Goal: Task Accomplishment & Management: Manage account settings

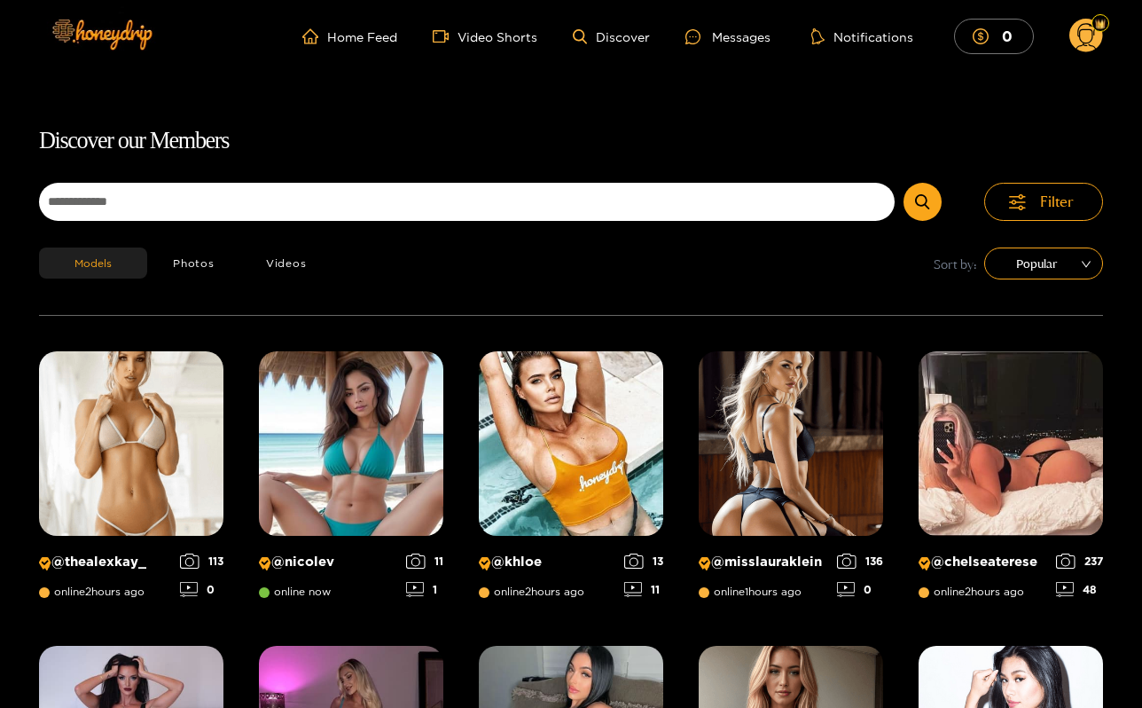
click at [1080, 29] on circle at bounding box center [1087, 36] width 34 height 34
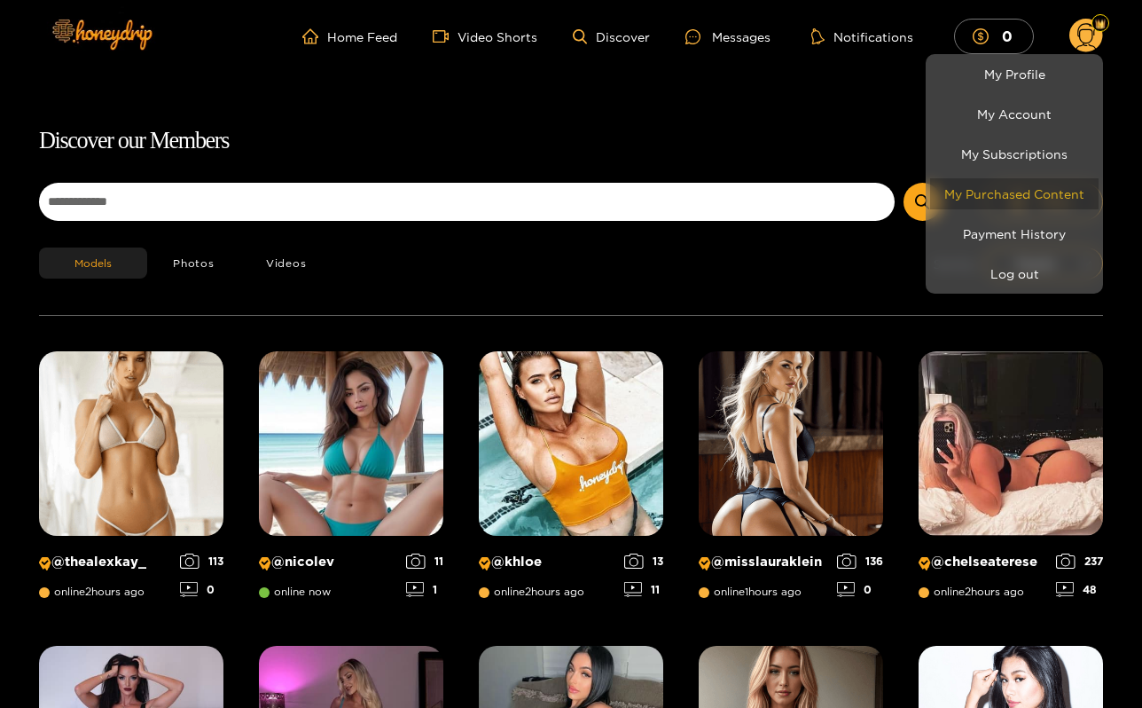
click at [1018, 193] on link "My Purchased Content" at bounding box center [1014, 193] width 168 height 31
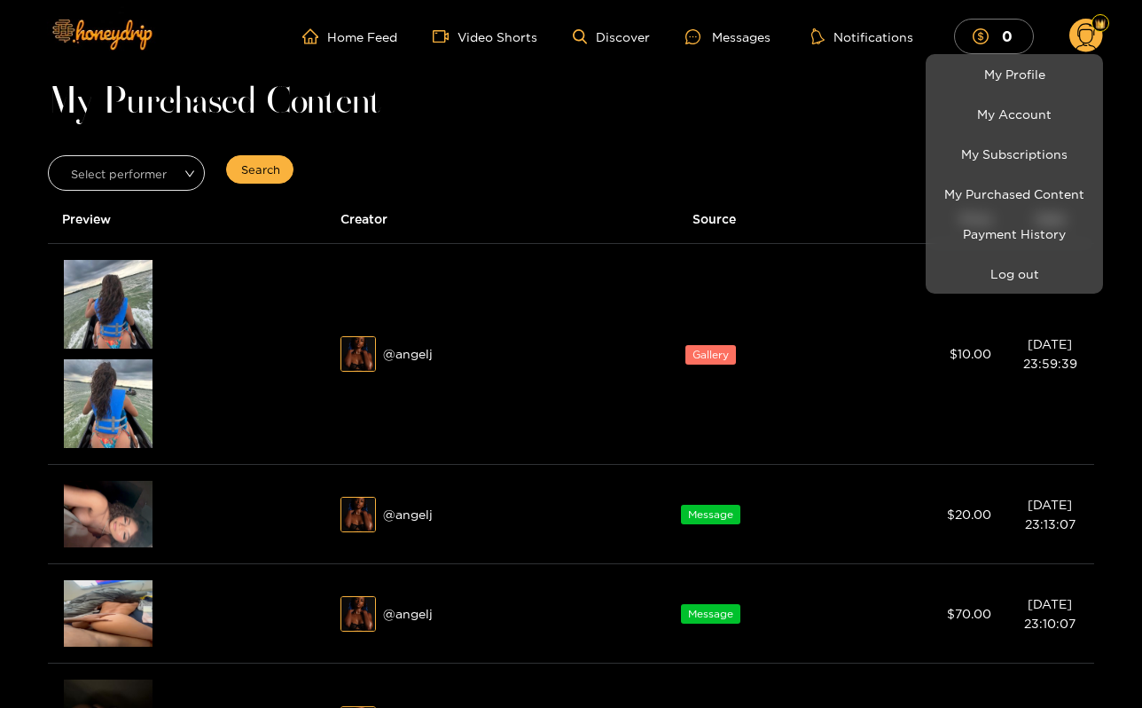
click at [130, 325] on div at bounding box center [571, 354] width 1142 height 708
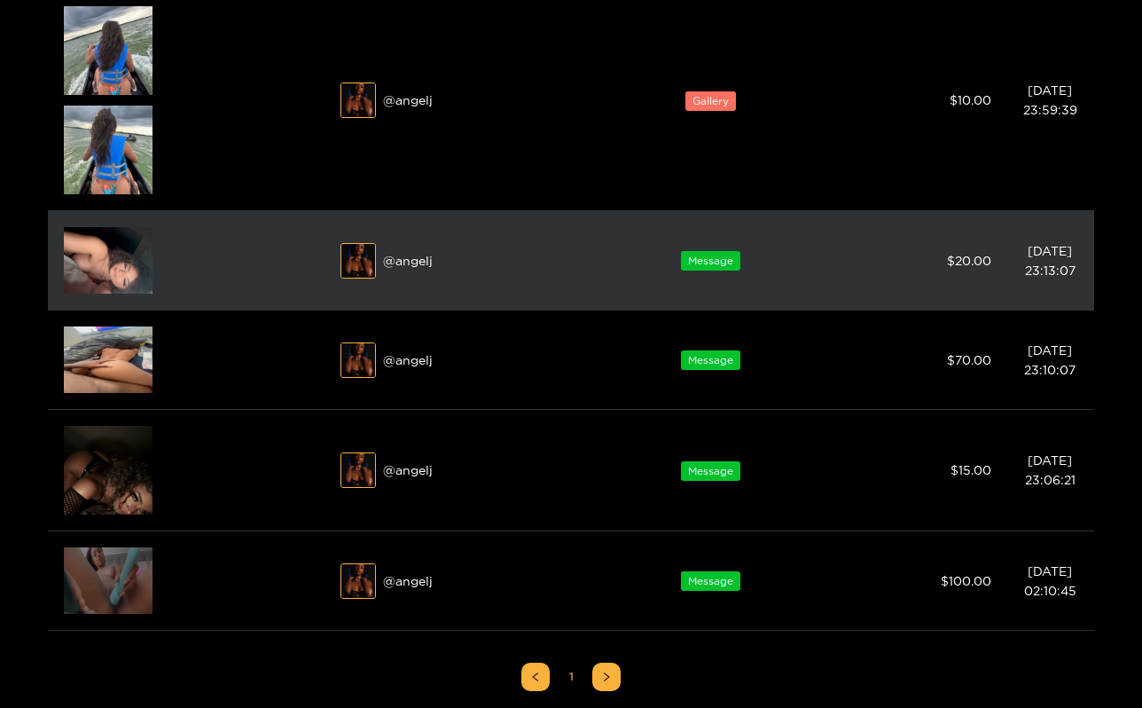
scroll to position [347, 0]
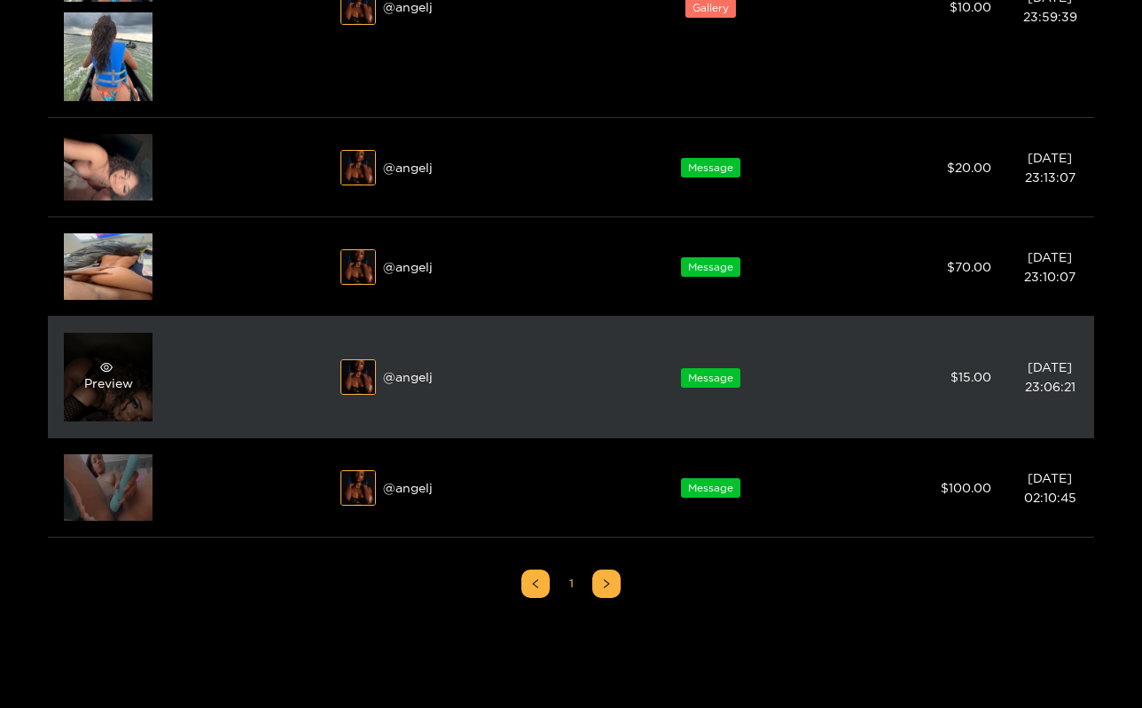
click at [117, 379] on div "Preview" at bounding box center [108, 377] width 49 height 32
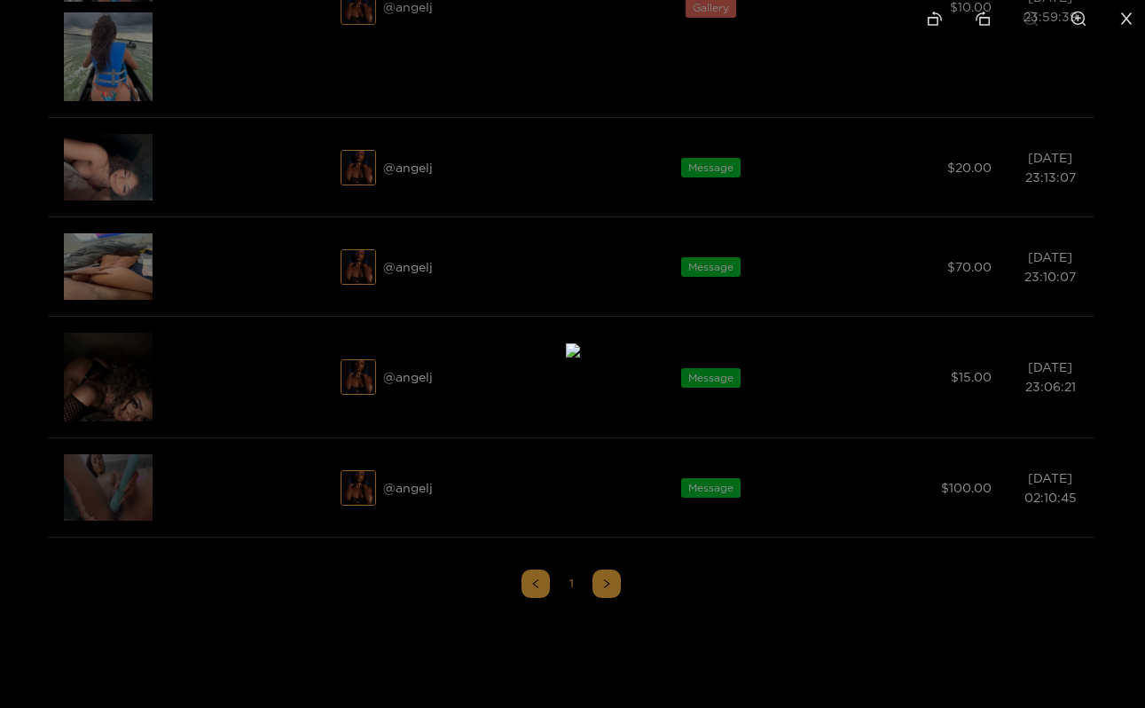
click at [1127, 17] on icon "close" at bounding box center [1127, 18] width 12 height 12
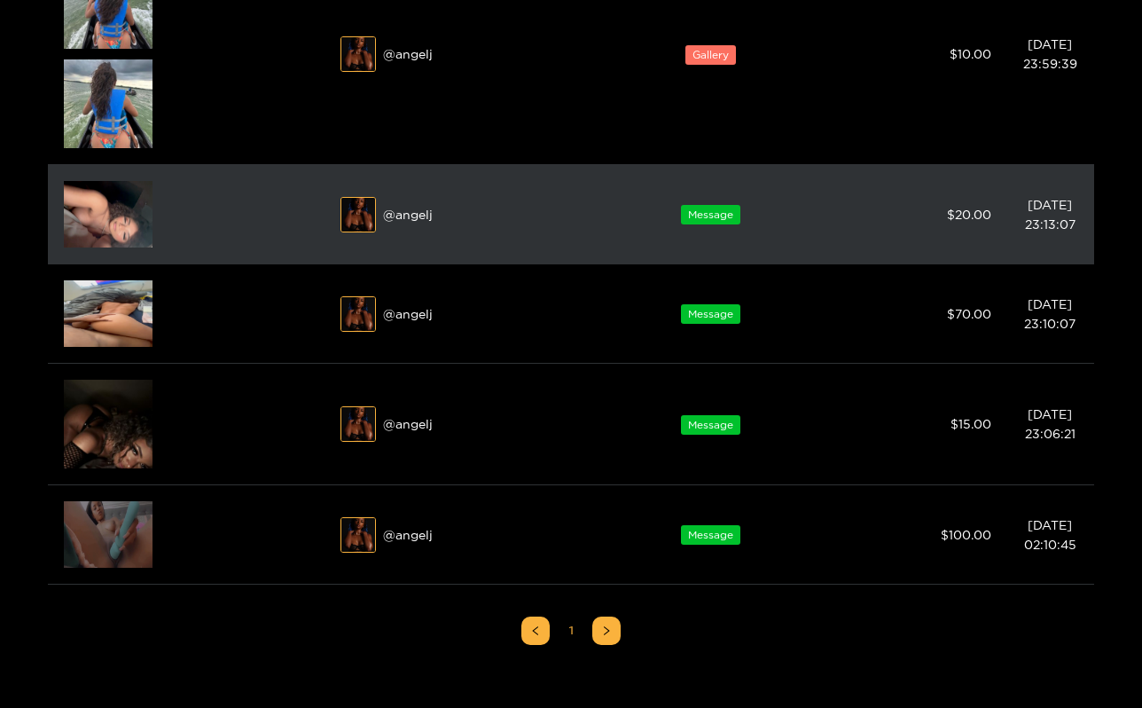
scroll to position [273, 0]
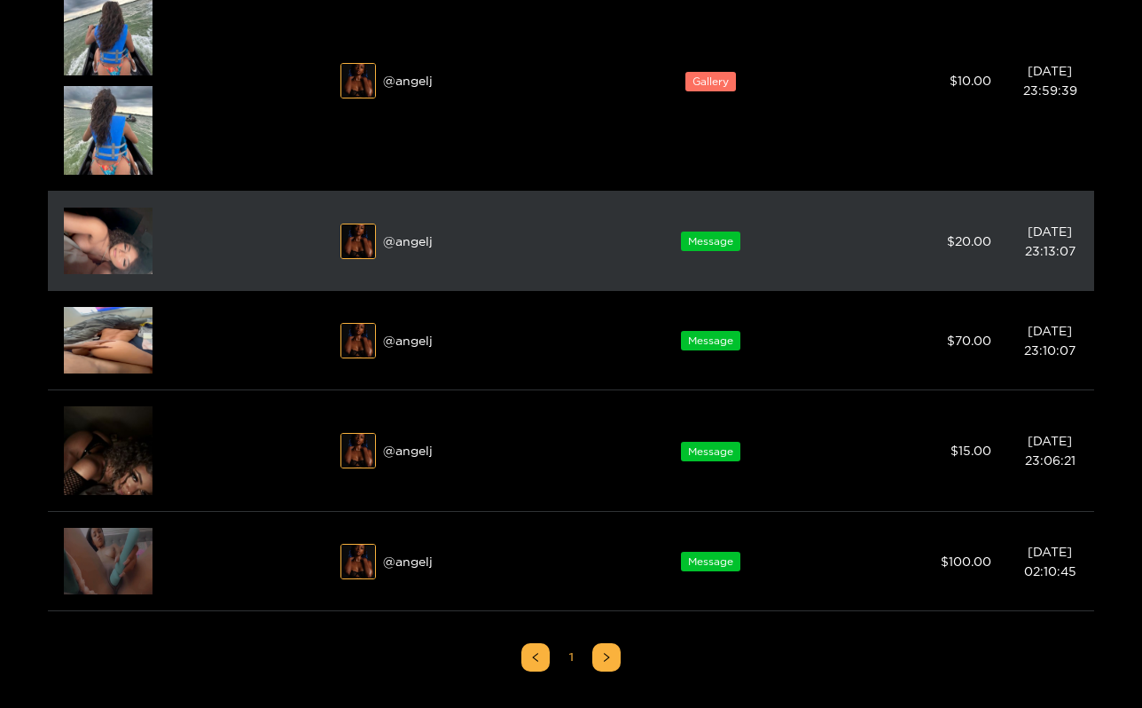
click at [128, 232] on img at bounding box center [108, 241] width 89 height 67
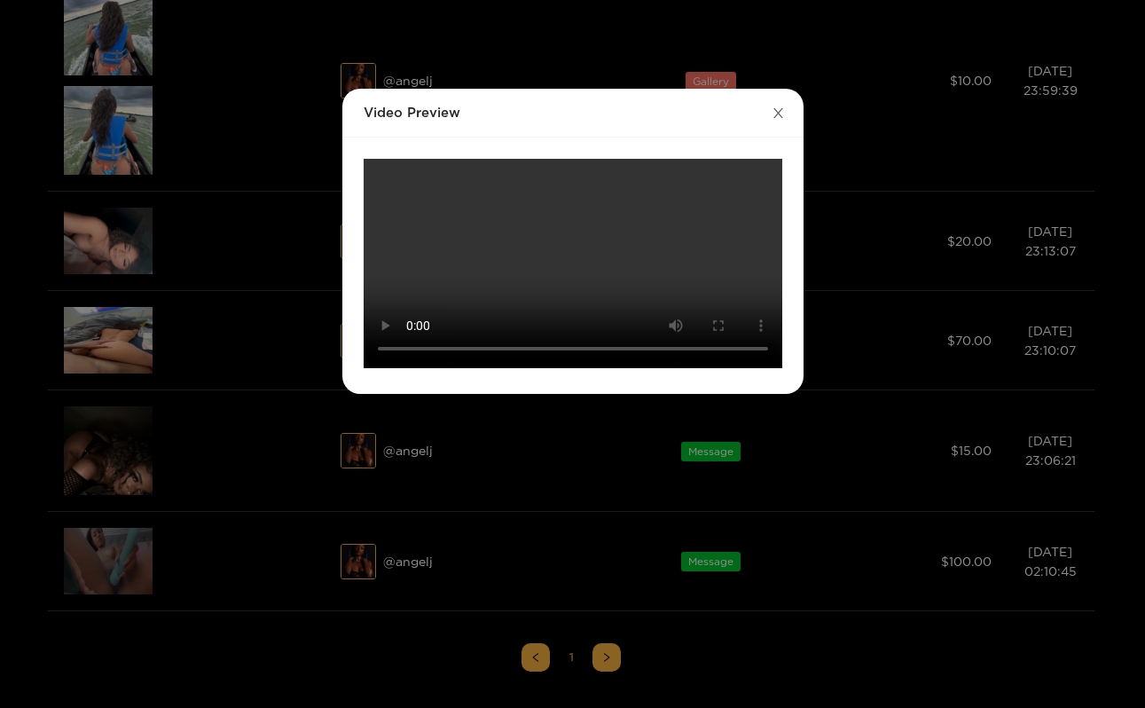
click at [787, 112] on span "Close" at bounding box center [779, 114] width 50 height 50
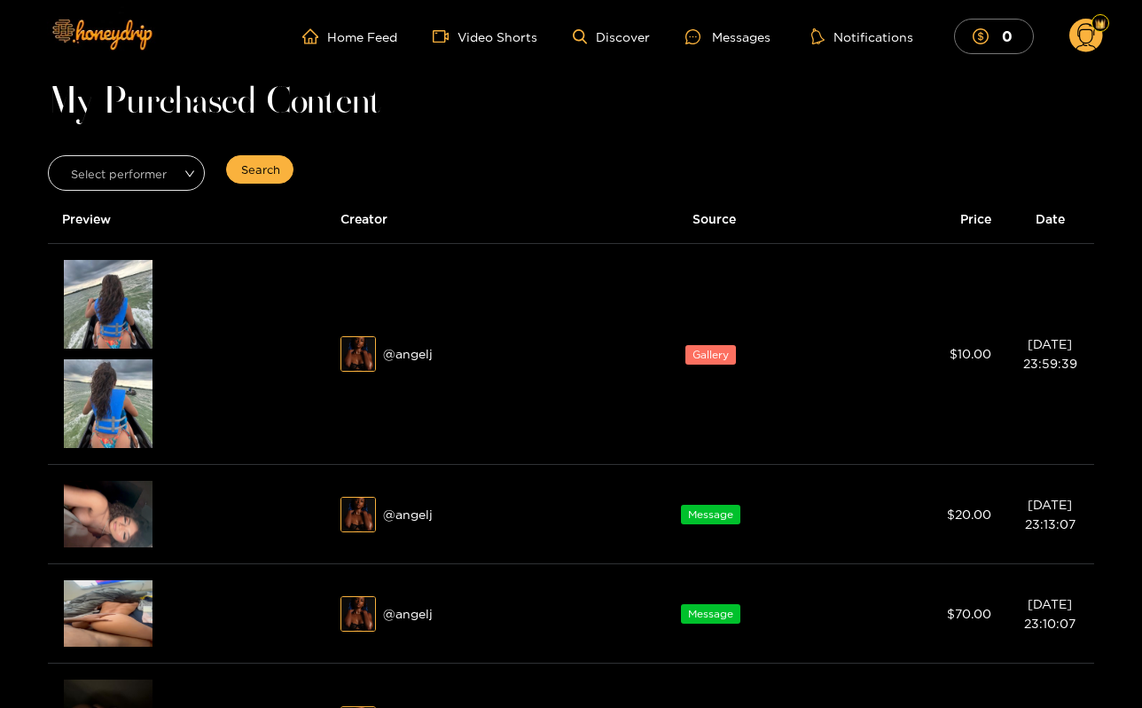
scroll to position [0, 0]
click at [744, 36] on div "Messages" at bounding box center [728, 37] width 85 height 20
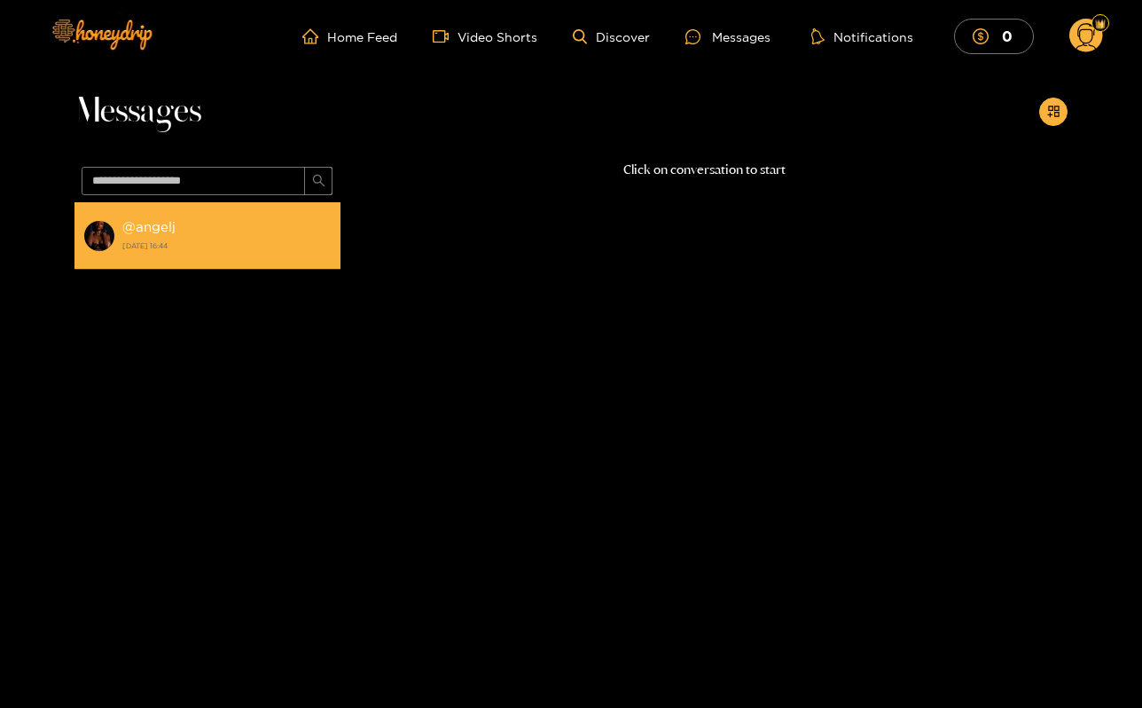
click at [231, 234] on div "@ angelj [DATE] 16:44" at bounding box center [226, 236] width 209 height 40
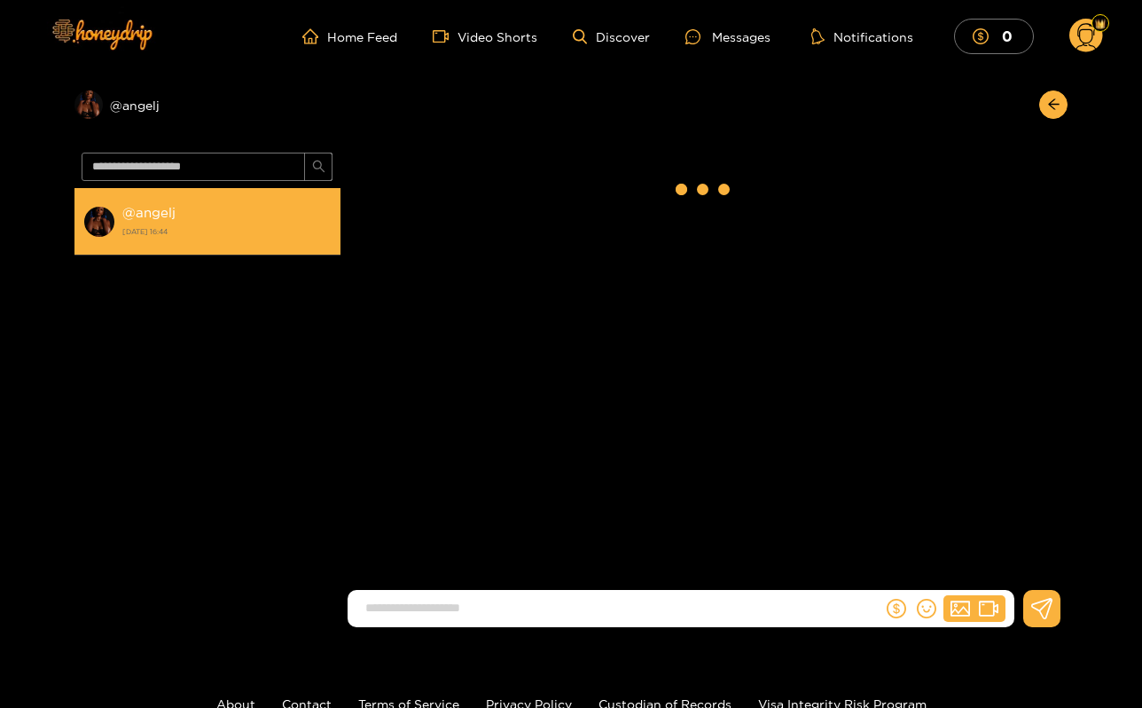
scroll to position [1987, 0]
